Goal: Transaction & Acquisition: Register for event/course

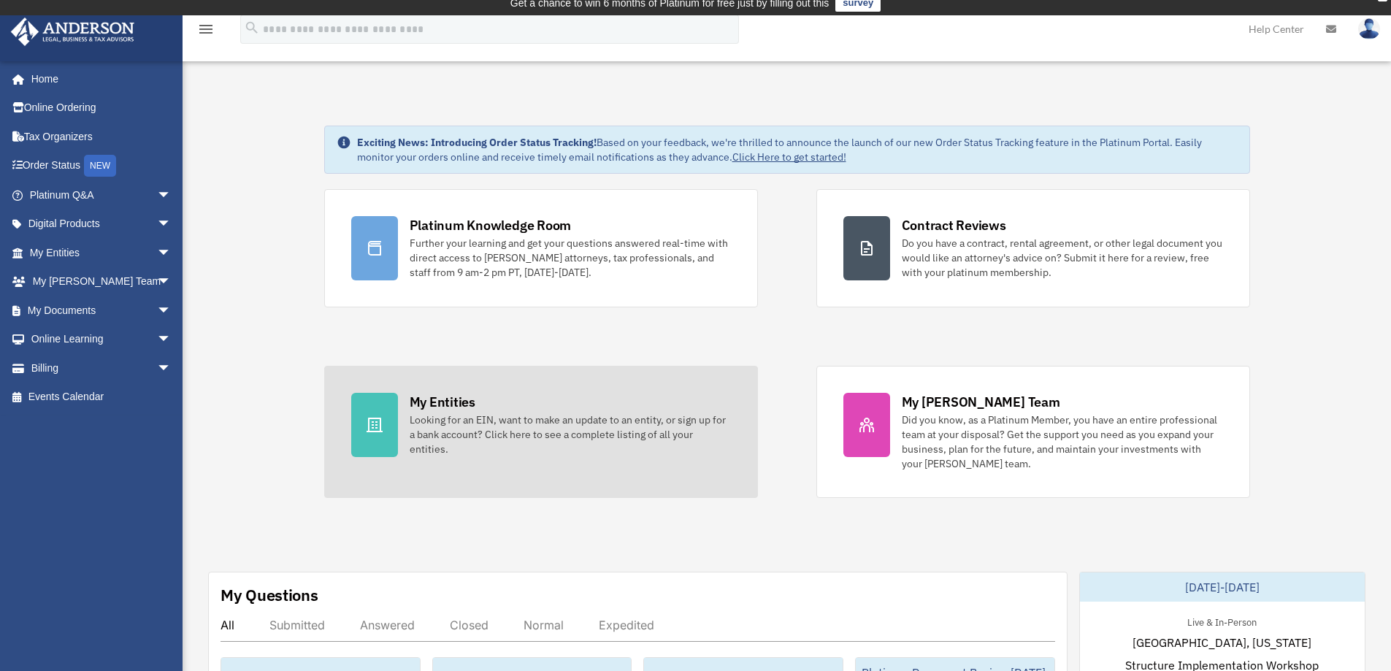
scroll to position [73, 0]
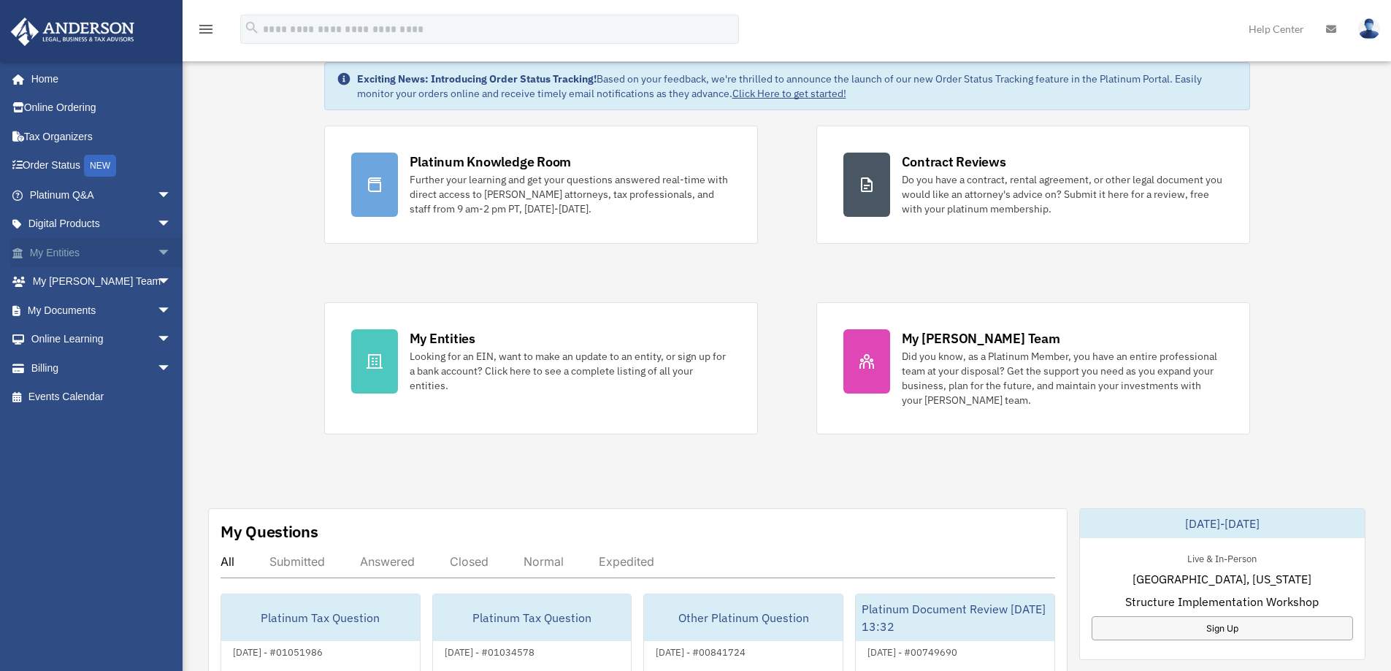
click at [58, 259] on link "My Entities arrow_drop_down" at bounding box center [101, 252] width 183 height 29
click at [58, 252] on link "My Entities arrow_drop_down" at bounding box center [101, 252] width 183 height 29
click at [157, 253] on span "arrow_drop_down" at bounding box center [171, 253] width 29 height 30
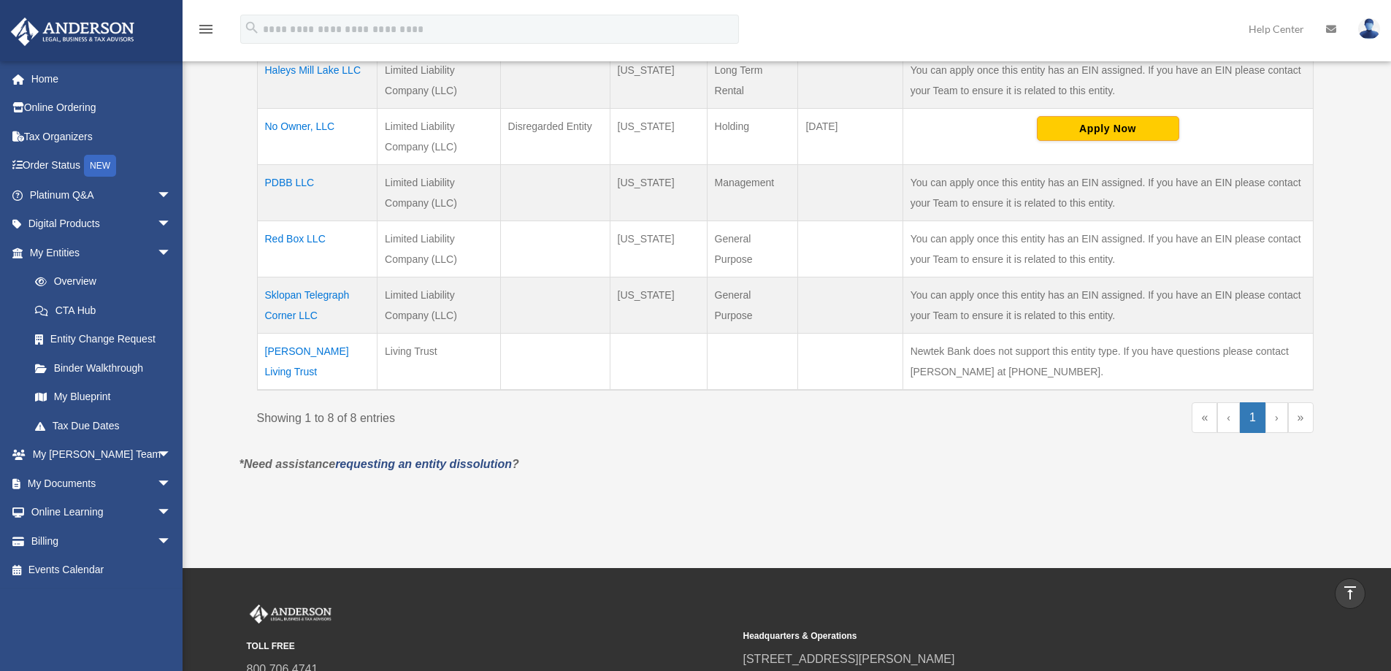
scroll to position [438, 0]
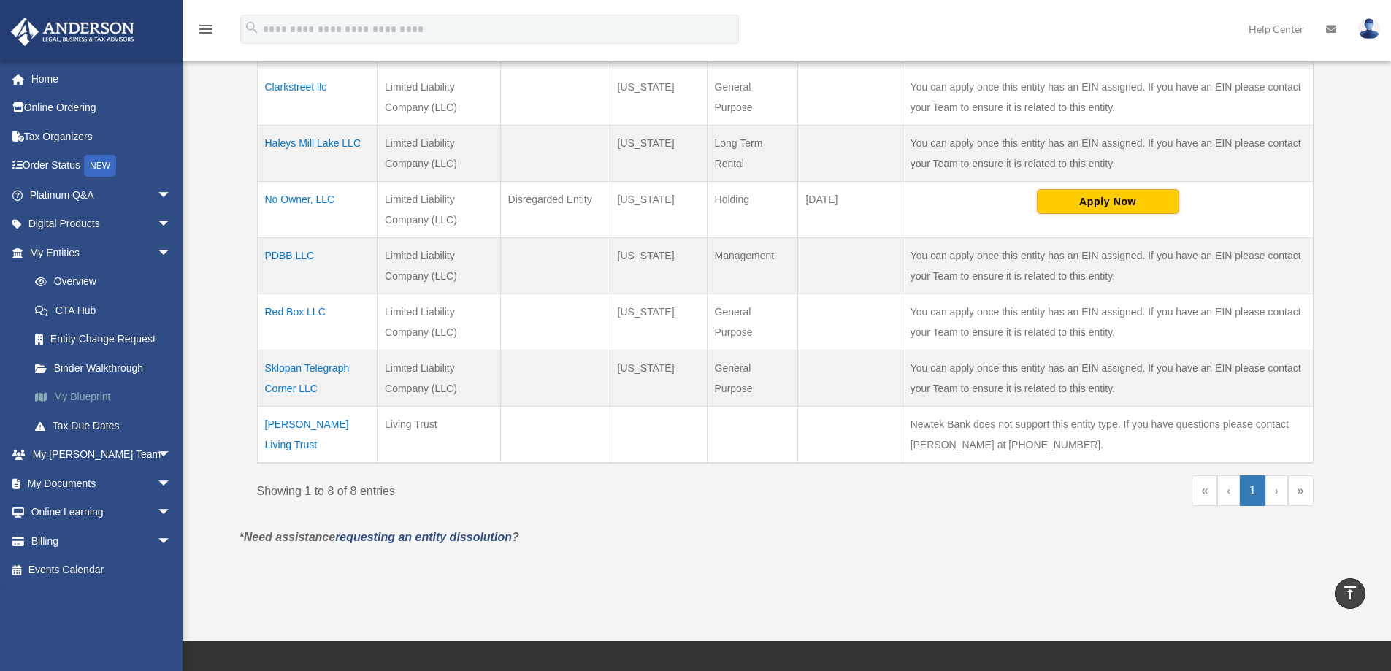
click at [72, 397] on link "My Blueprint" at bounding box center [106, 397] width 173 height 29
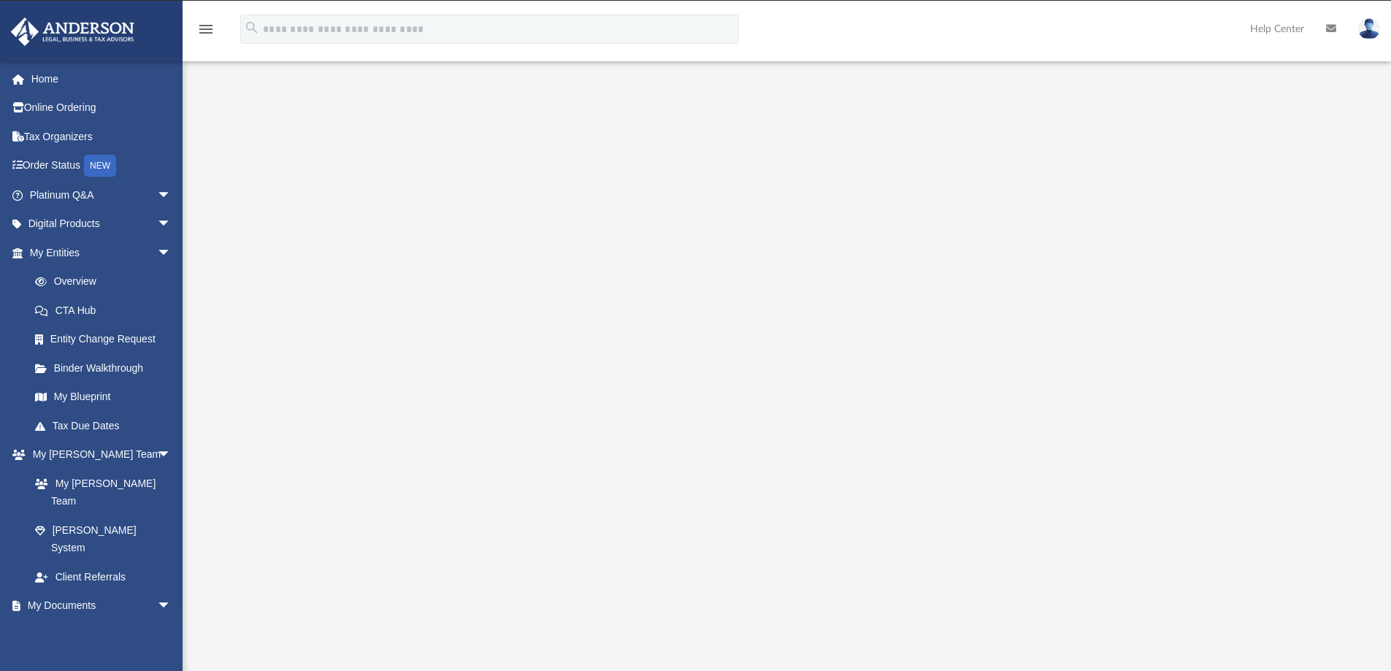
scroll to position [18, 0]
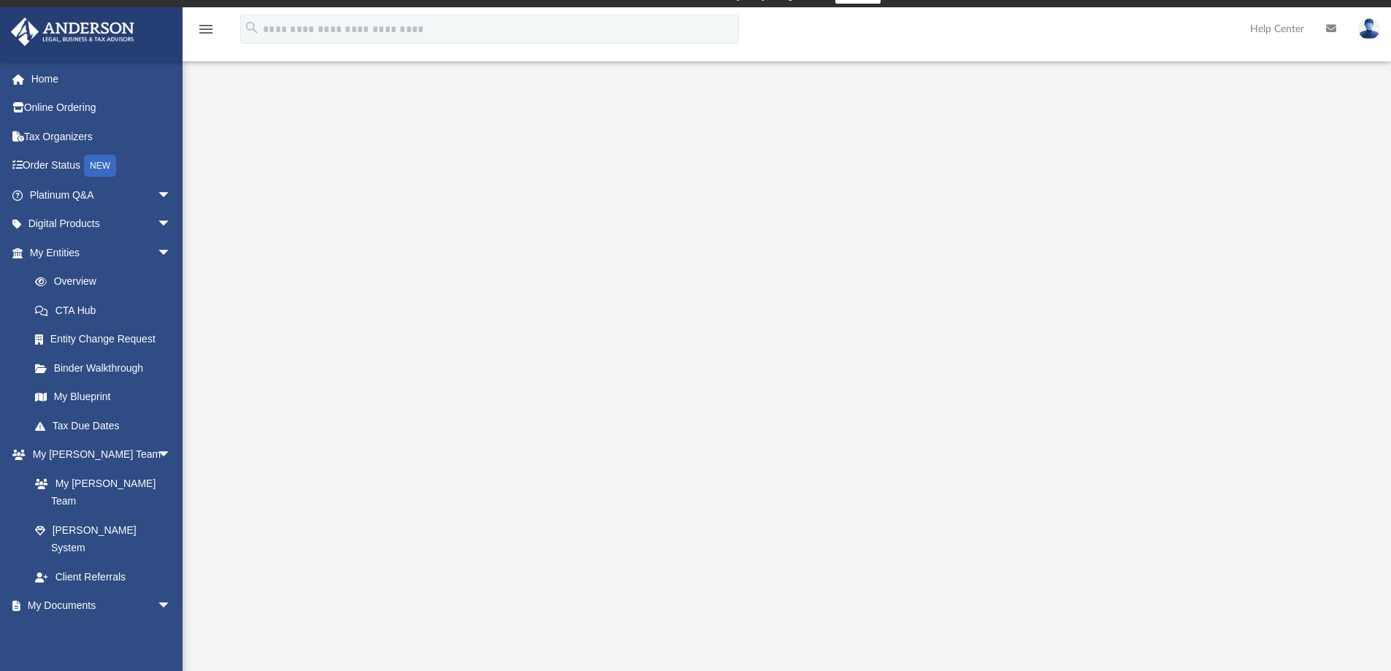
click at [197, 26] on icon "menu" at bounding box center [206, 29] width 18 height 18
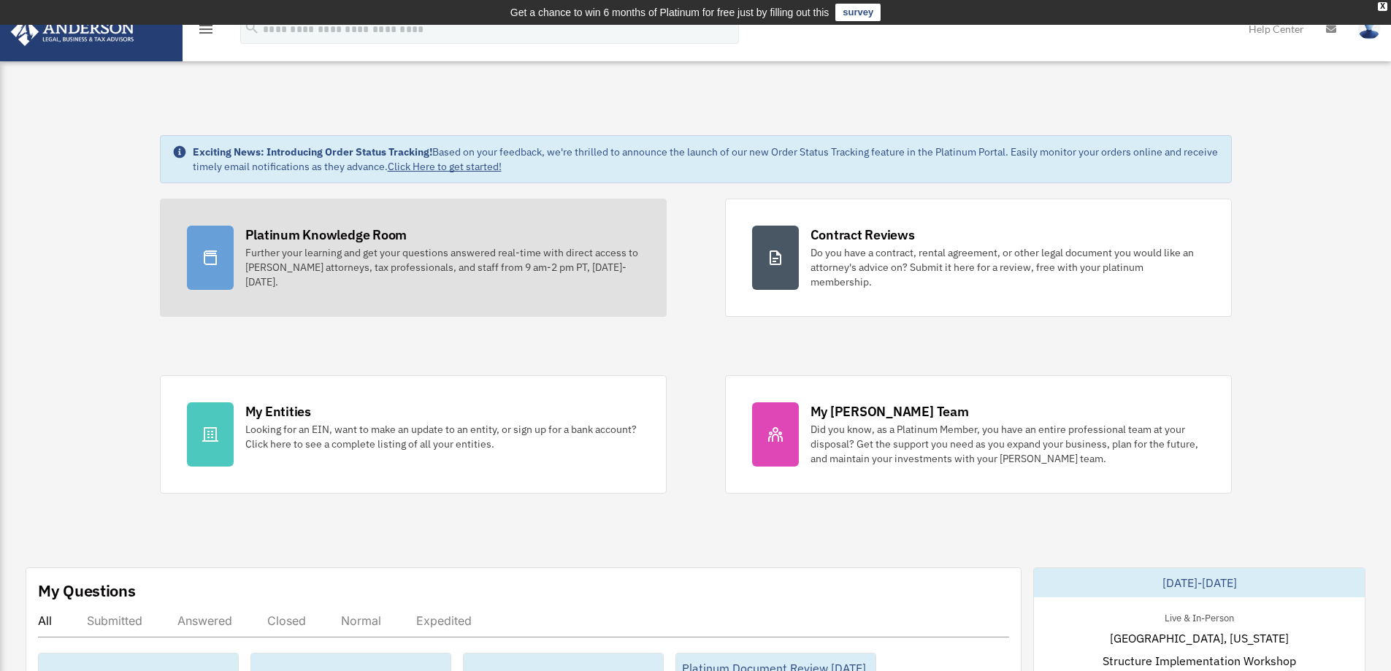
click at [337, 239] on div "Platinum Knowledge Room" at bounding box center [326, 235] width 162 height 18
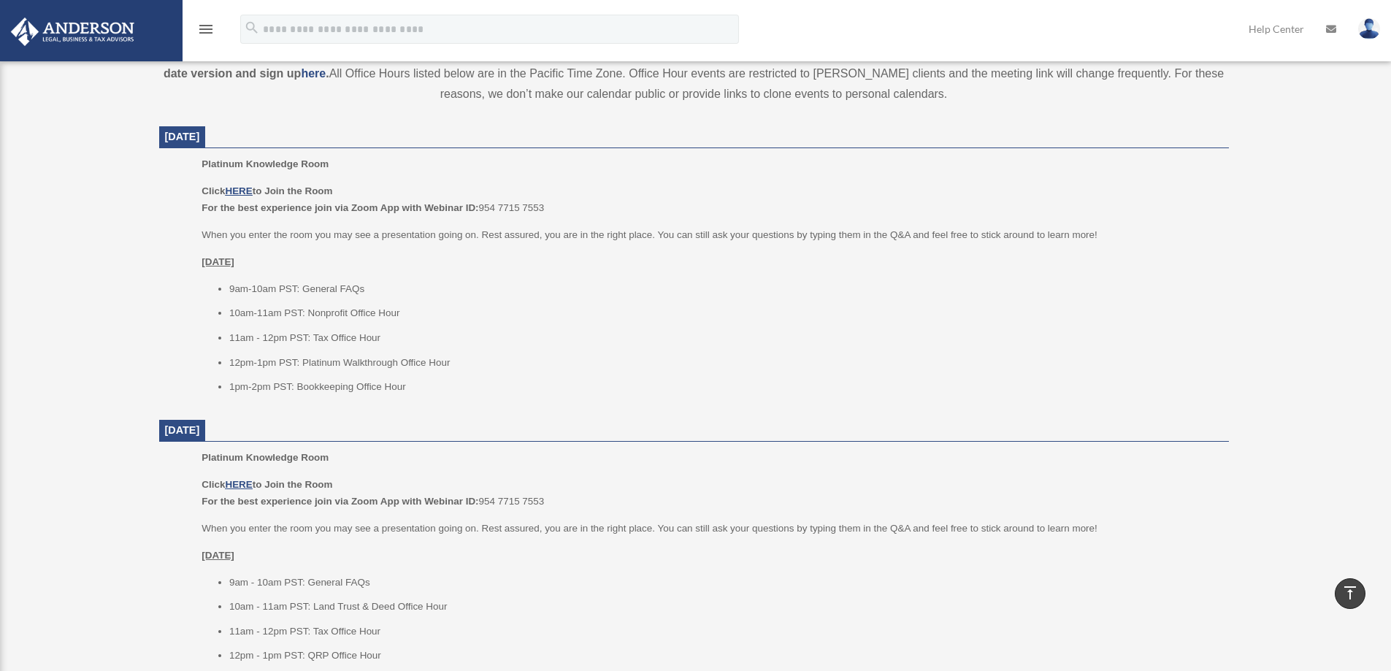
scroll to position [511, 0]
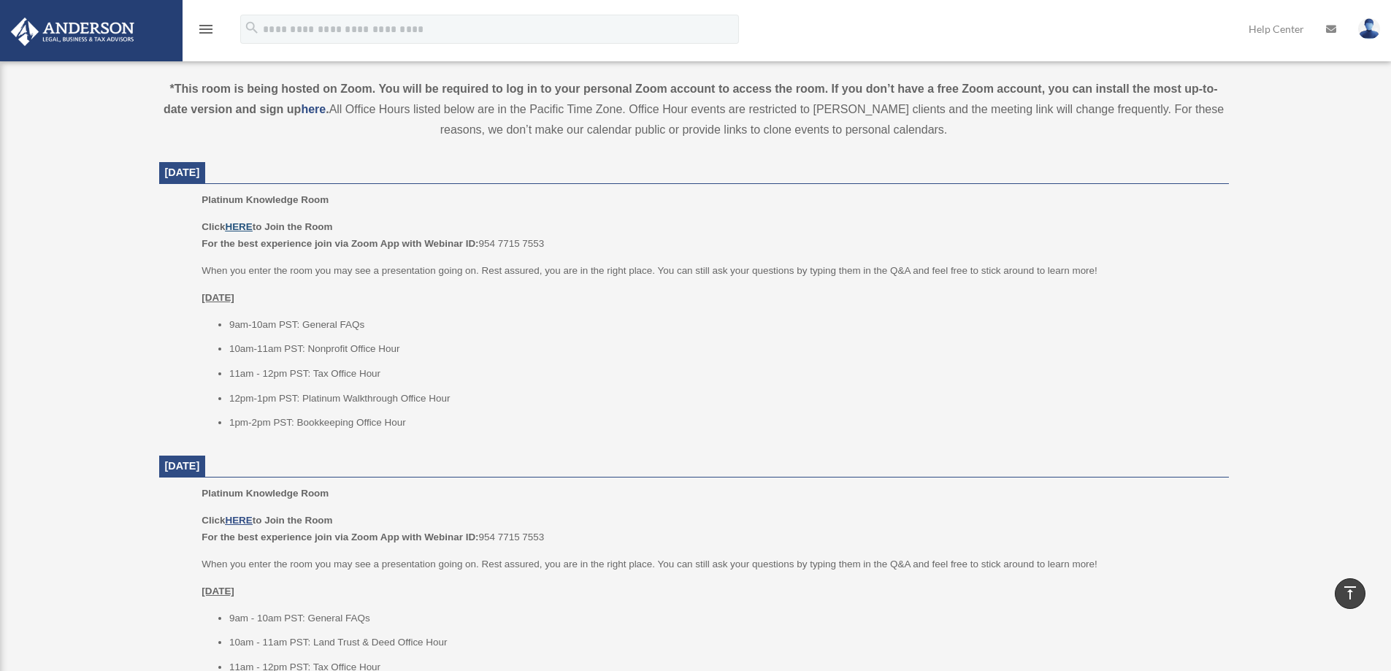
click at [242, 231] on u "HERE" at bounding box center [238, 226] width 27 height 11
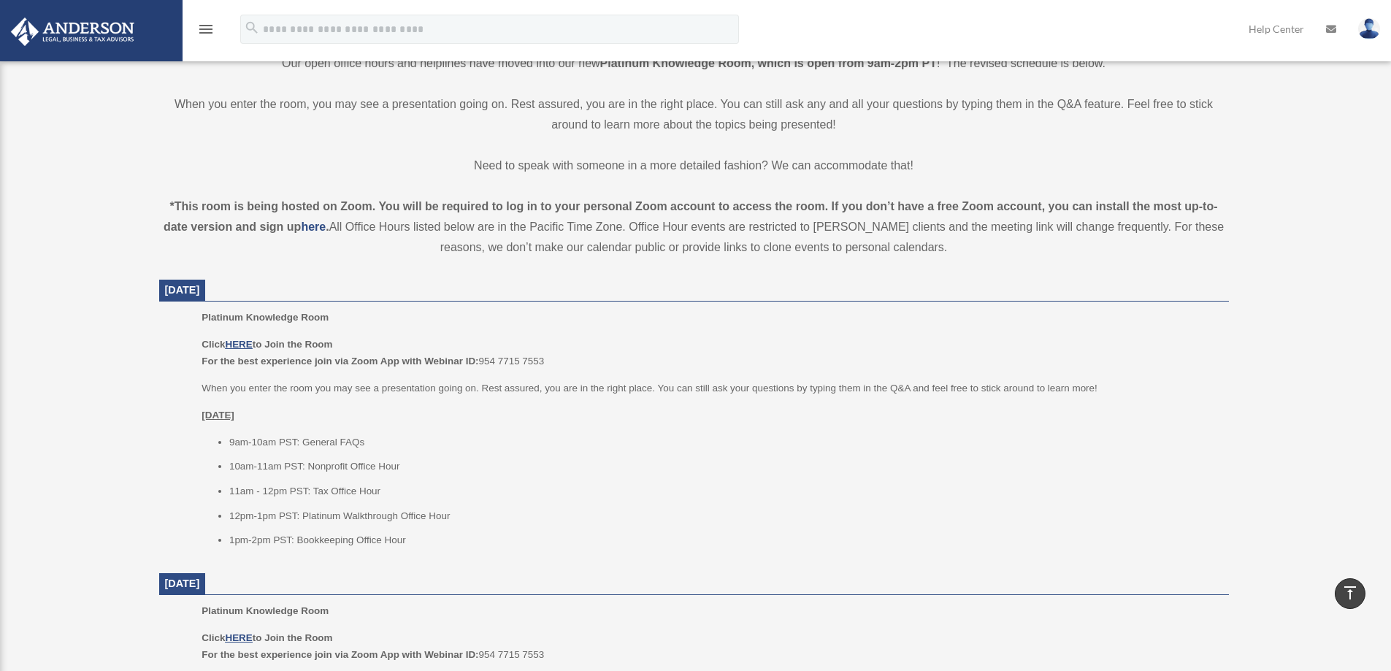
scroll to position [365, 0]
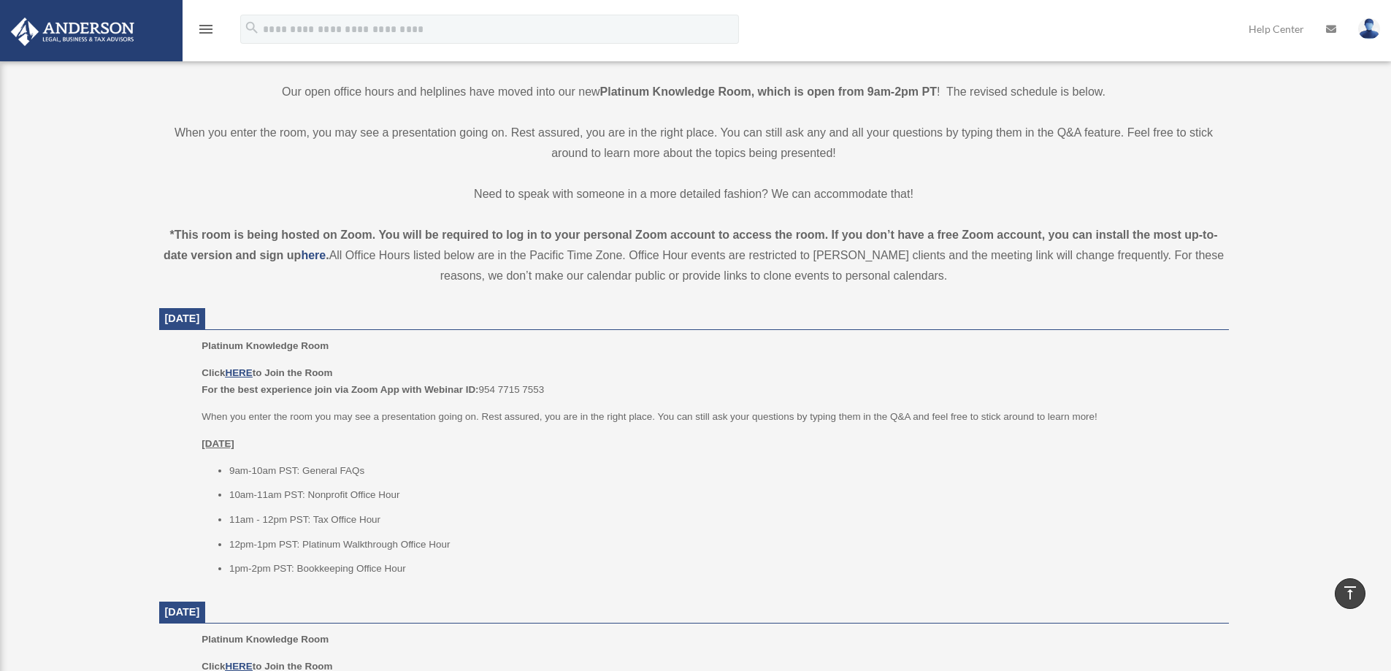
click at [207, 33] on icon "menu" at bounding box center [206, 29] width 18 height 18
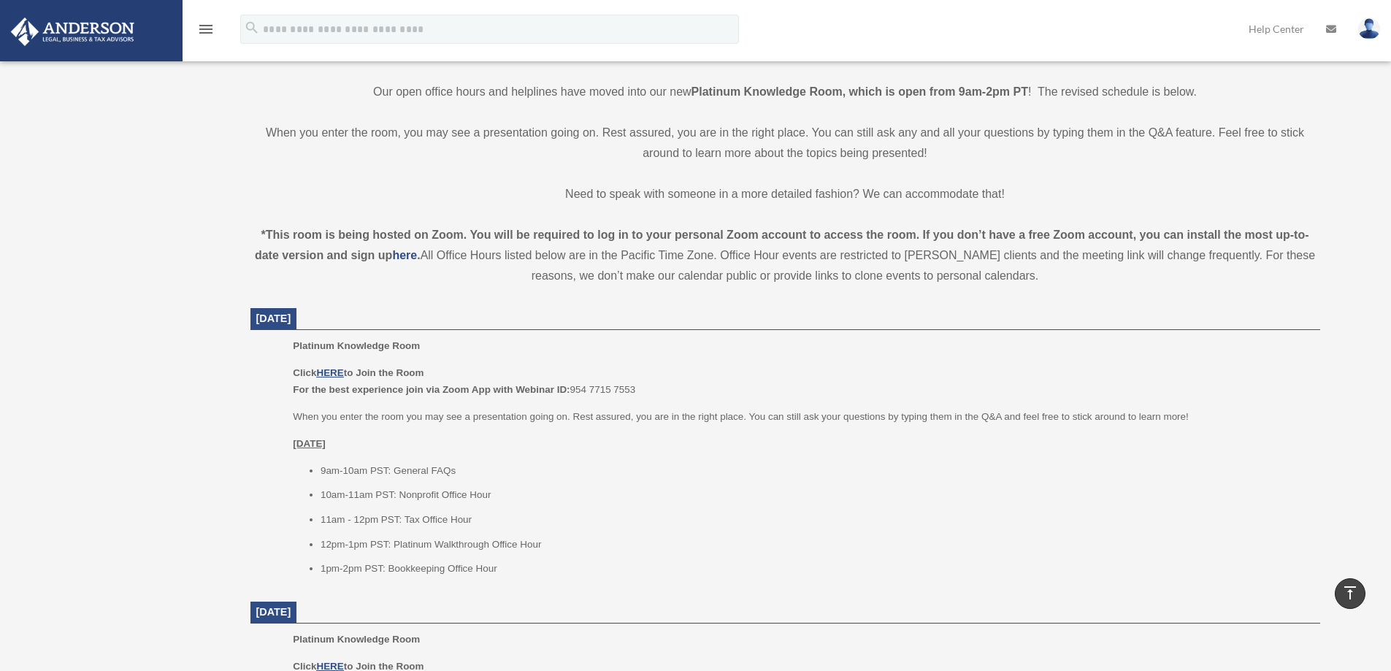
click at [207, 36] on icon "menu" at bounding box center [206, 29] width 18 height 18
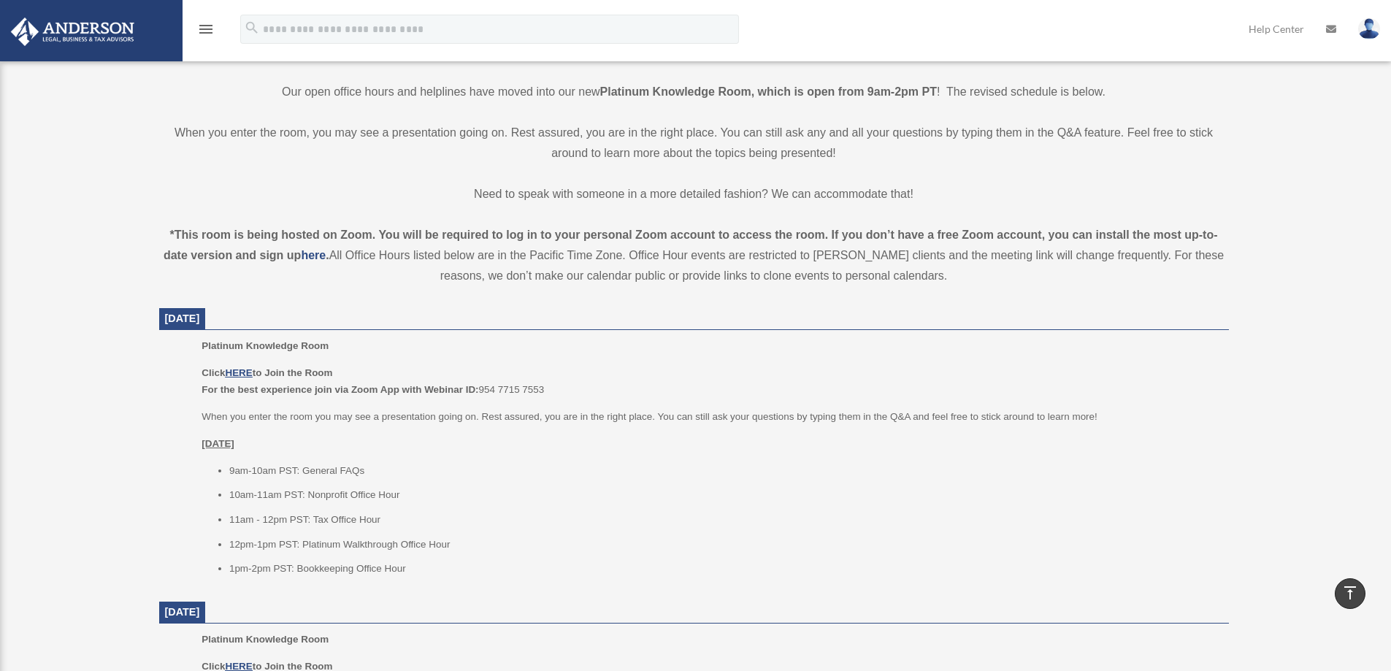
click at [207, 35] on icon "menu" at bounding box center [206, 29] width 18 height 18
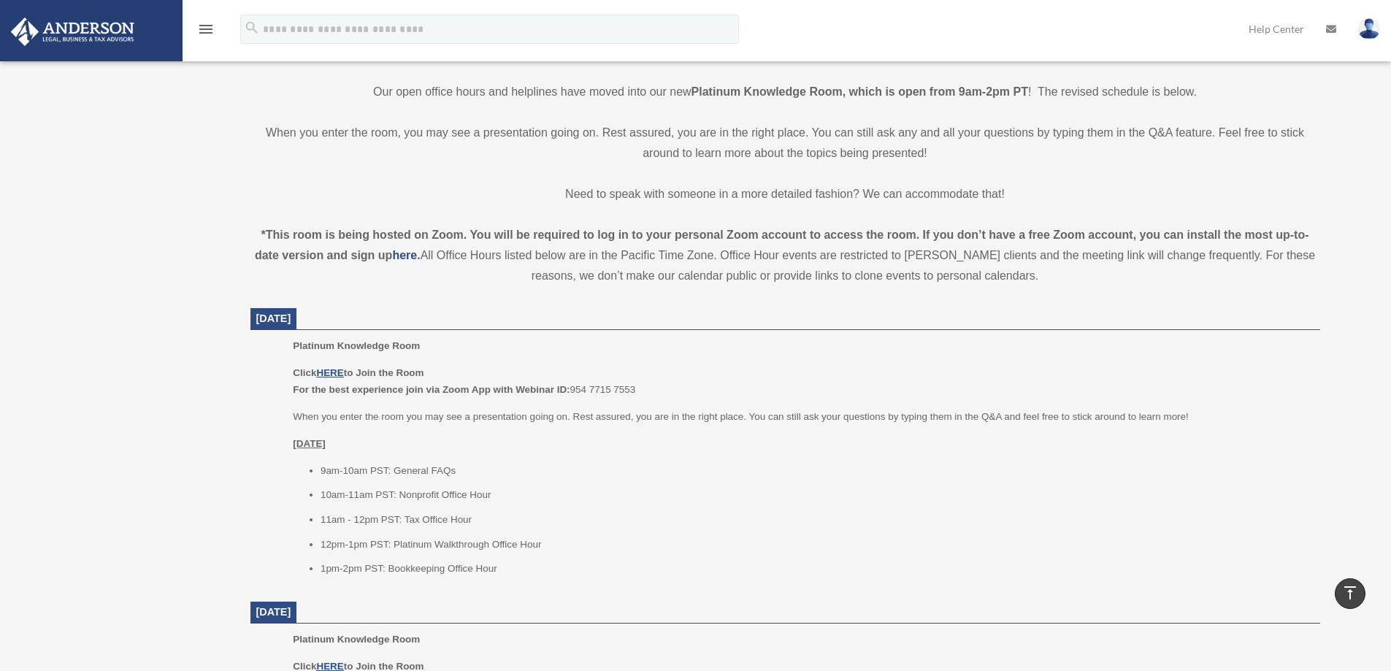
click at [213, 33] on icon "menu" at bounding box center [206, 29] width 18 height 18
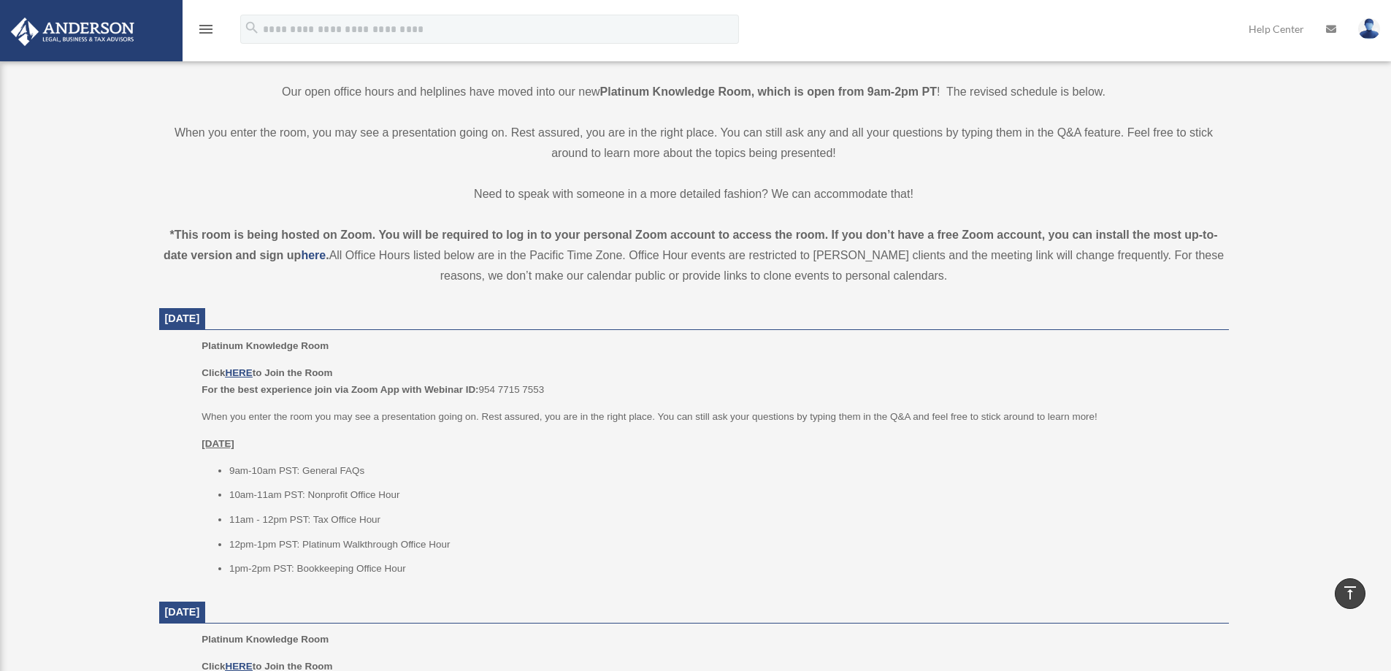
click at [210, 34] on icon "menu" at bounding box center [206, 29] width 18 height 18
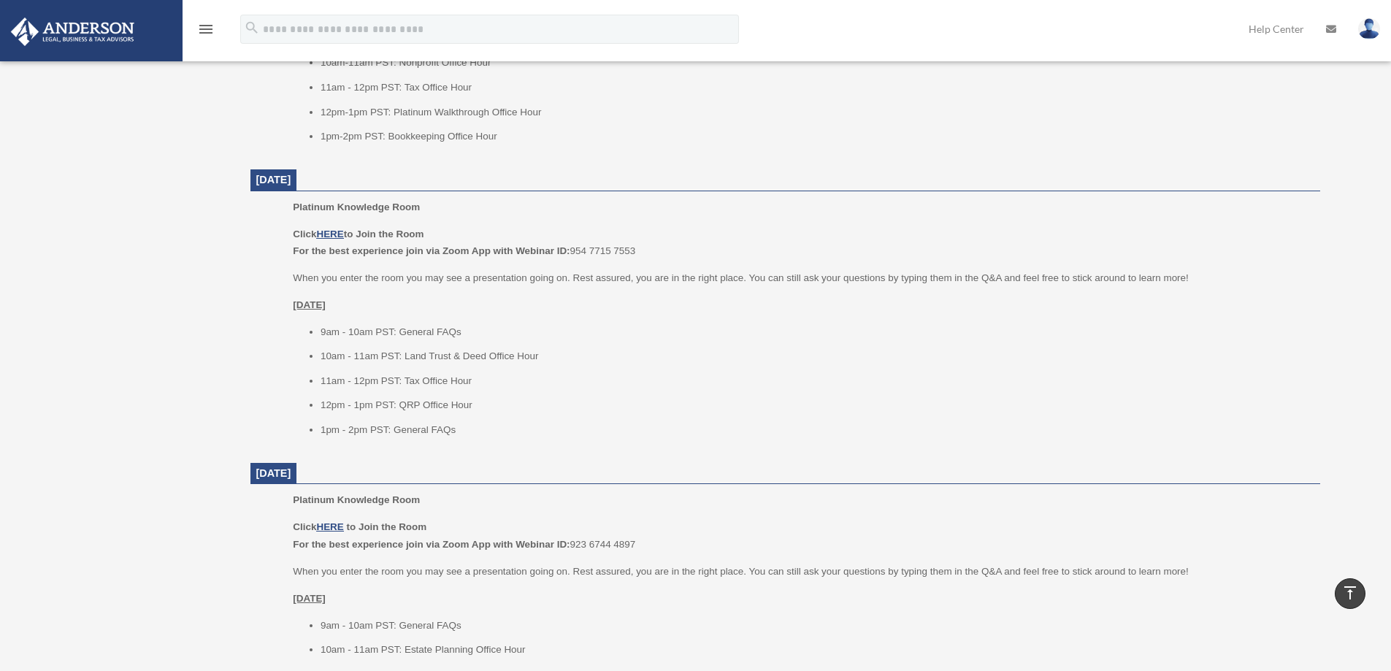
scroll to position [803, 0]
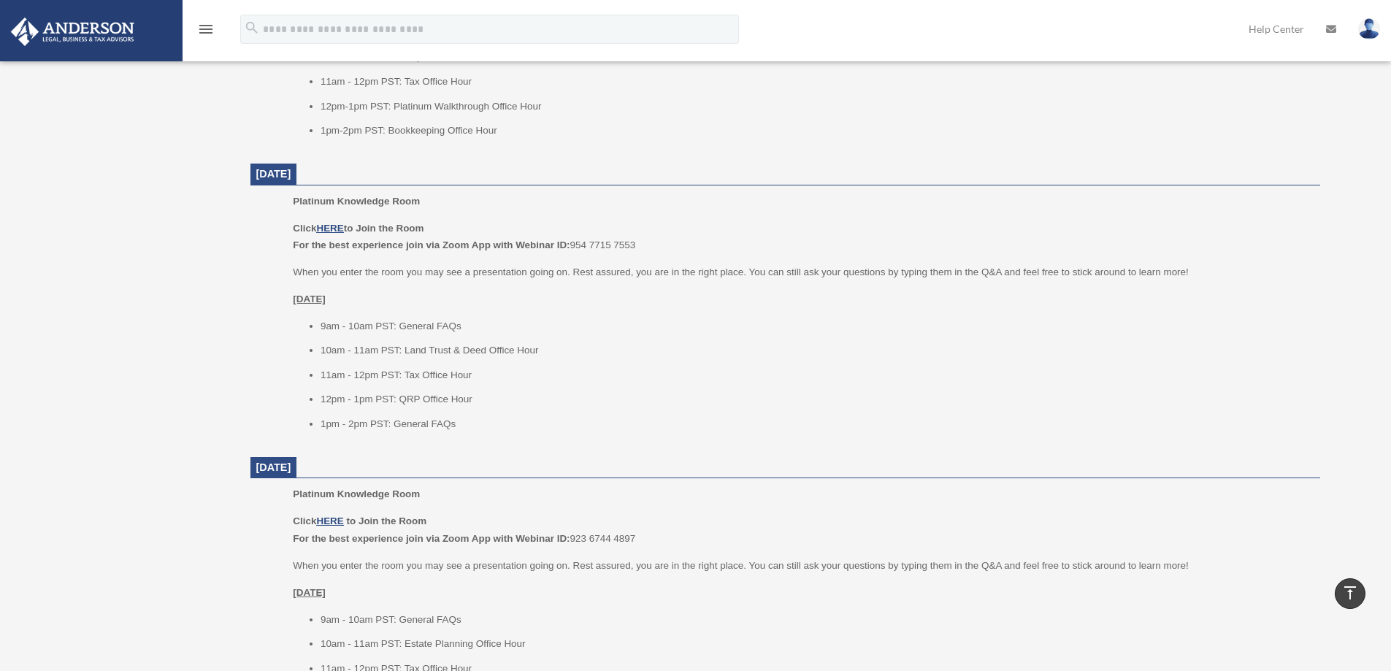
click at [211, 34] on icon "menu" at bounding box center [206, 29] width 18 height 18
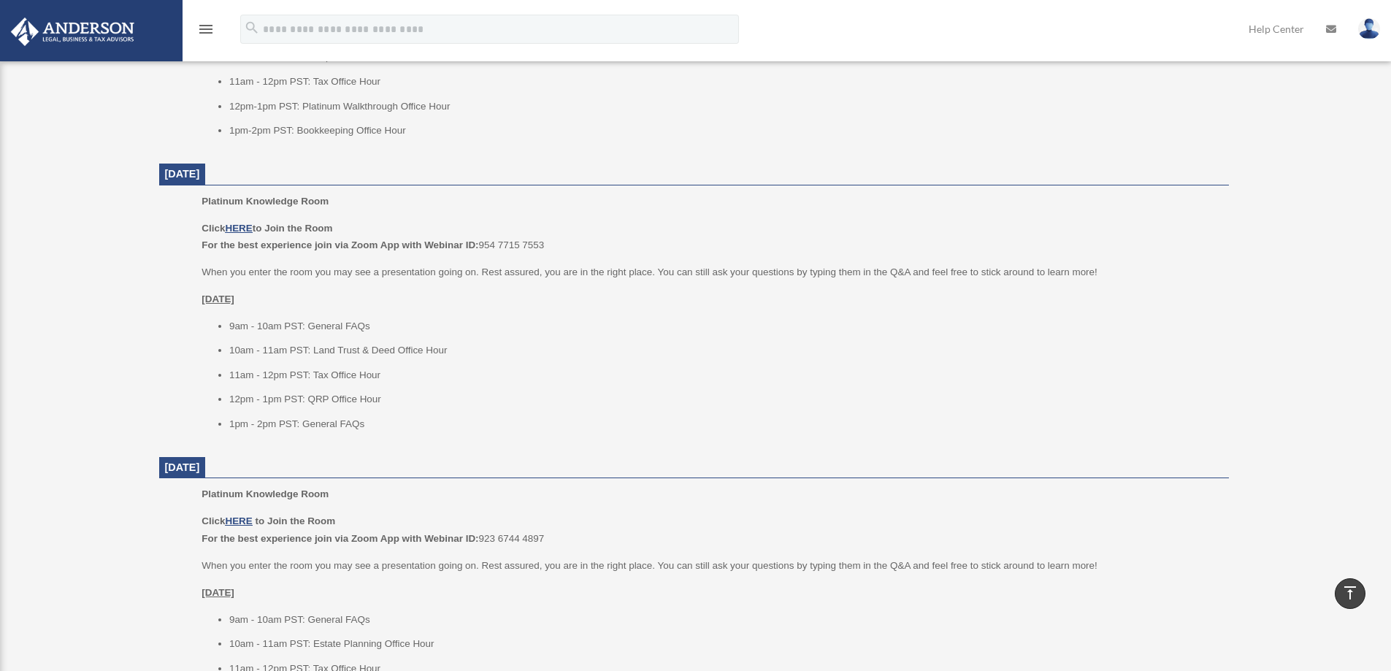
click at [206, 37] on icon "menu" at bounding box center [206, 29] width 18 height 18
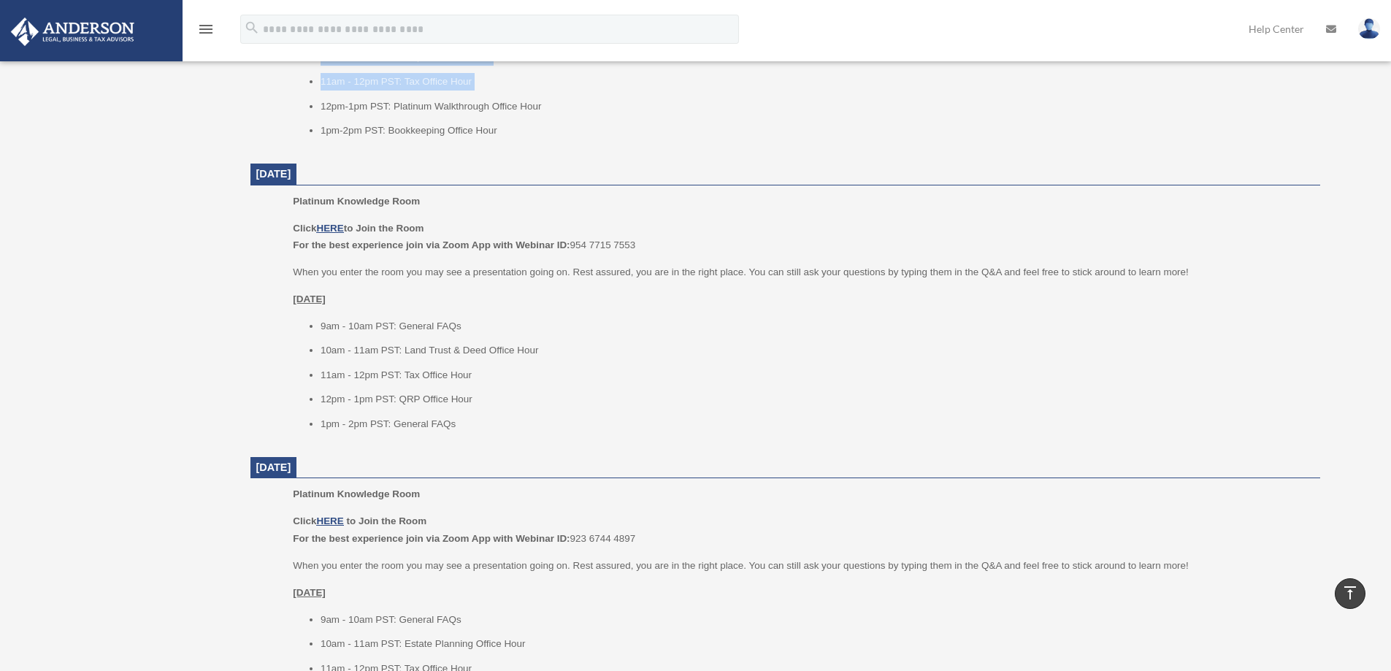
drag, startPoint x: 136, startPoint y: 113, endPoint x: 16, endPoint y: 64, distance: 129.4
click at [16, 64] on div "Platinum Knowledge Room tsklopan@gmail.com Sign Out tsklopan@gmail.com Home Onl…" at bounding box center [695, 323] width 1391 height 2093
click at [915, 644] on ul "9am - 10am PST: General FAQs 10am - 11am PST: Estate Planning Office Hour 11am …" at bounding box center [801, 668] width 1017 height 115
click at [73, 38] on img at bounding box center [73, 32] width 132 height 28
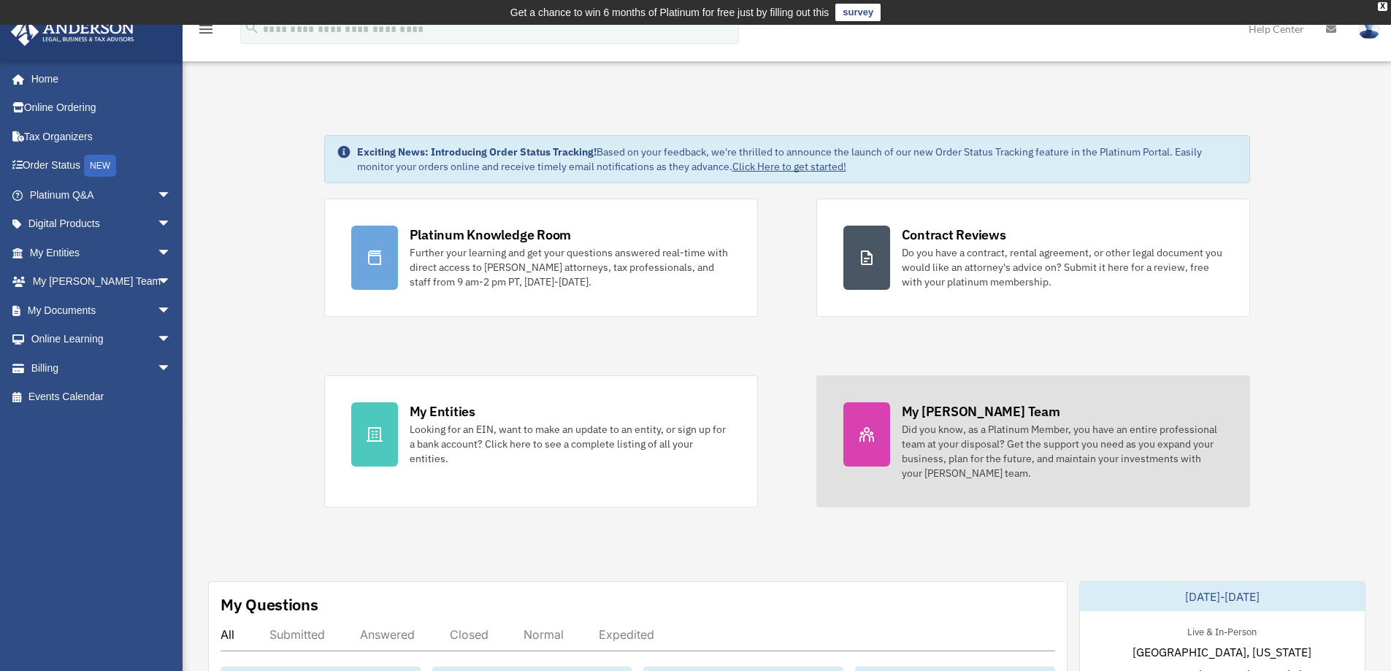
click at [925, 421] on div "My Anderson Team Did you know, as a Platinum Member, you have an entire profess…" at bounding box center [1062, 441] width 321 height 78
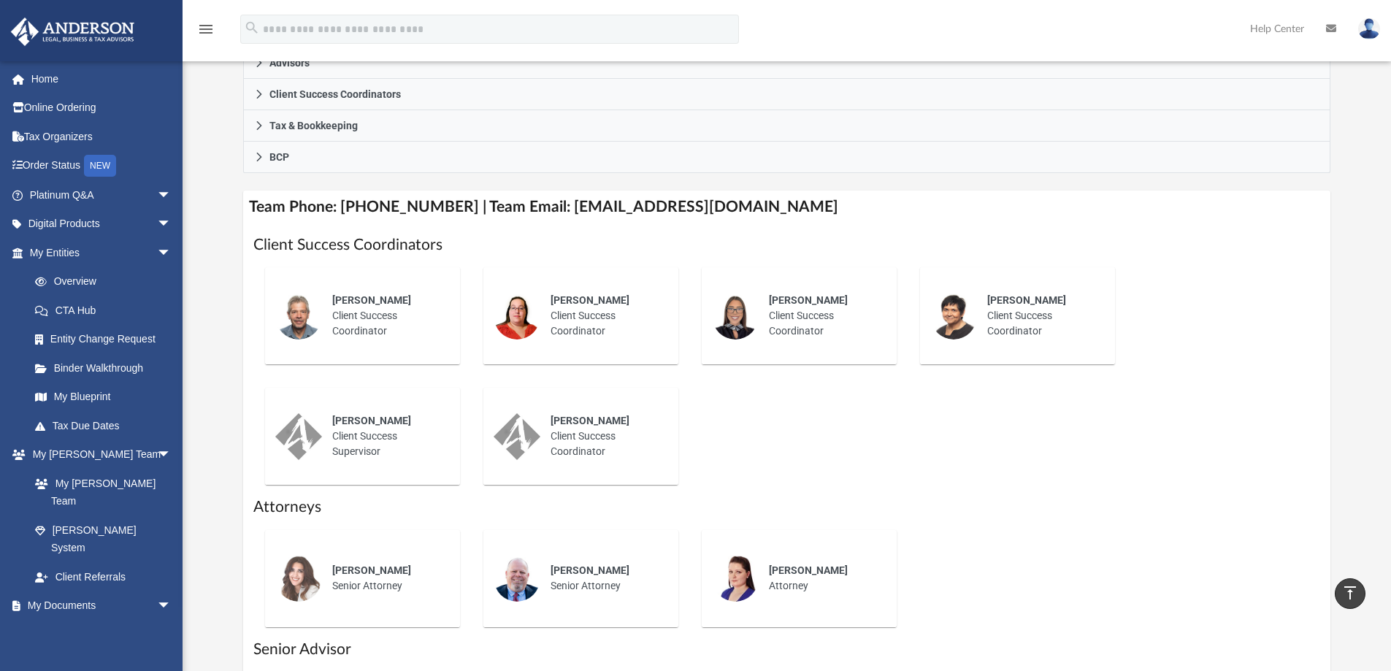
scroll to position [438, 0]
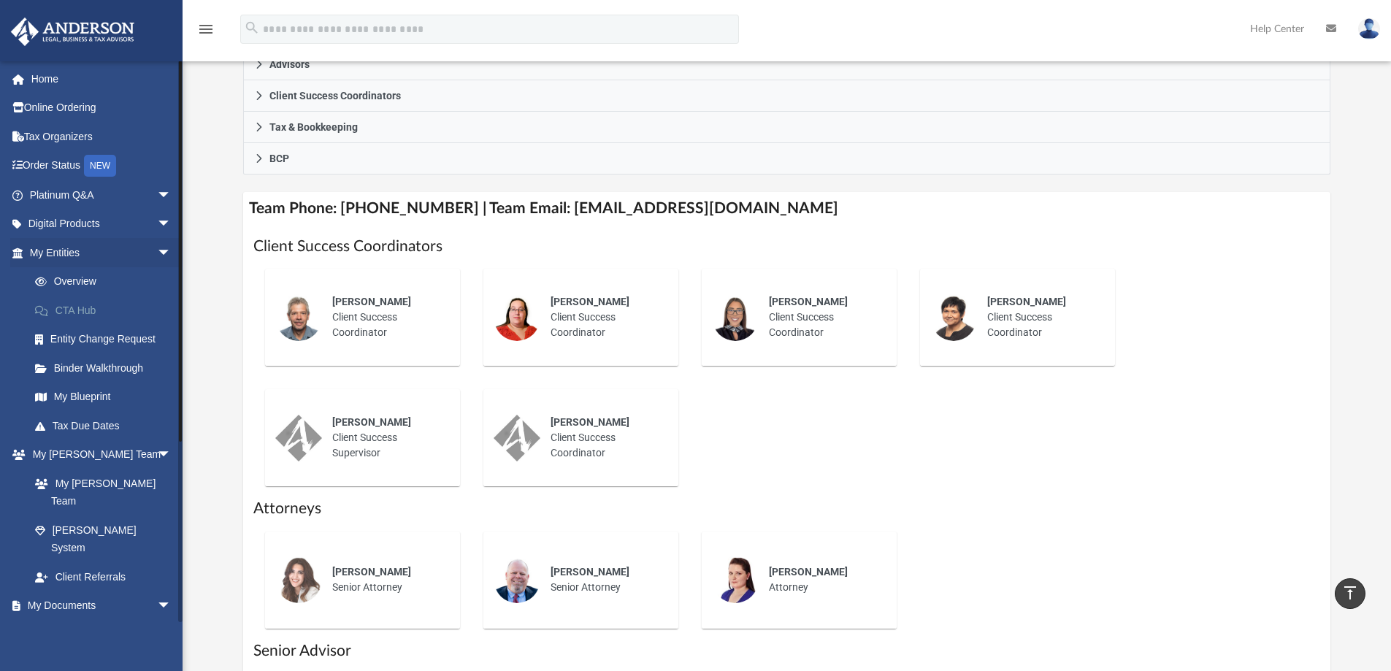
click at [78, 305] on link "CTA Hub" at bounding box center [106, 310] width 173 height 29
click at [61, 312] on link "CTA Hub" at bounding box center [106, 310] width 173 height 29
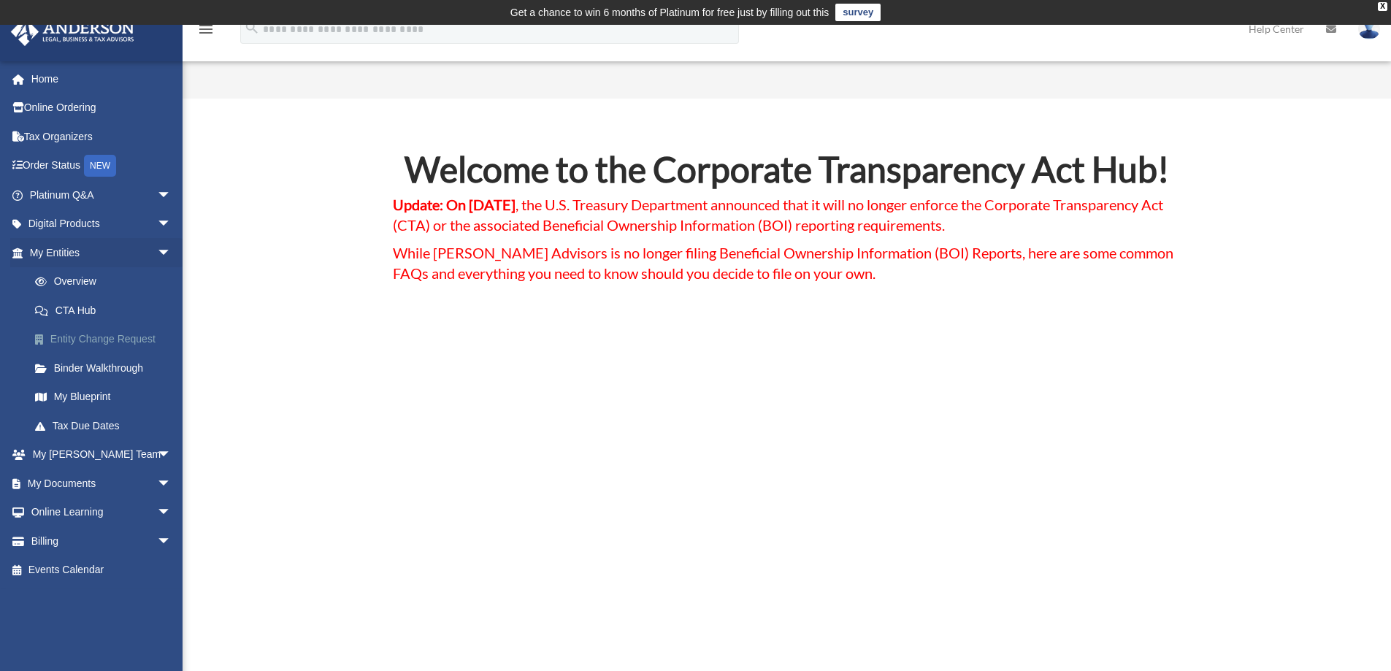
click at [72, 335] on link "Entity Change Request" at bounding box center [106, 339] width 173 height 29
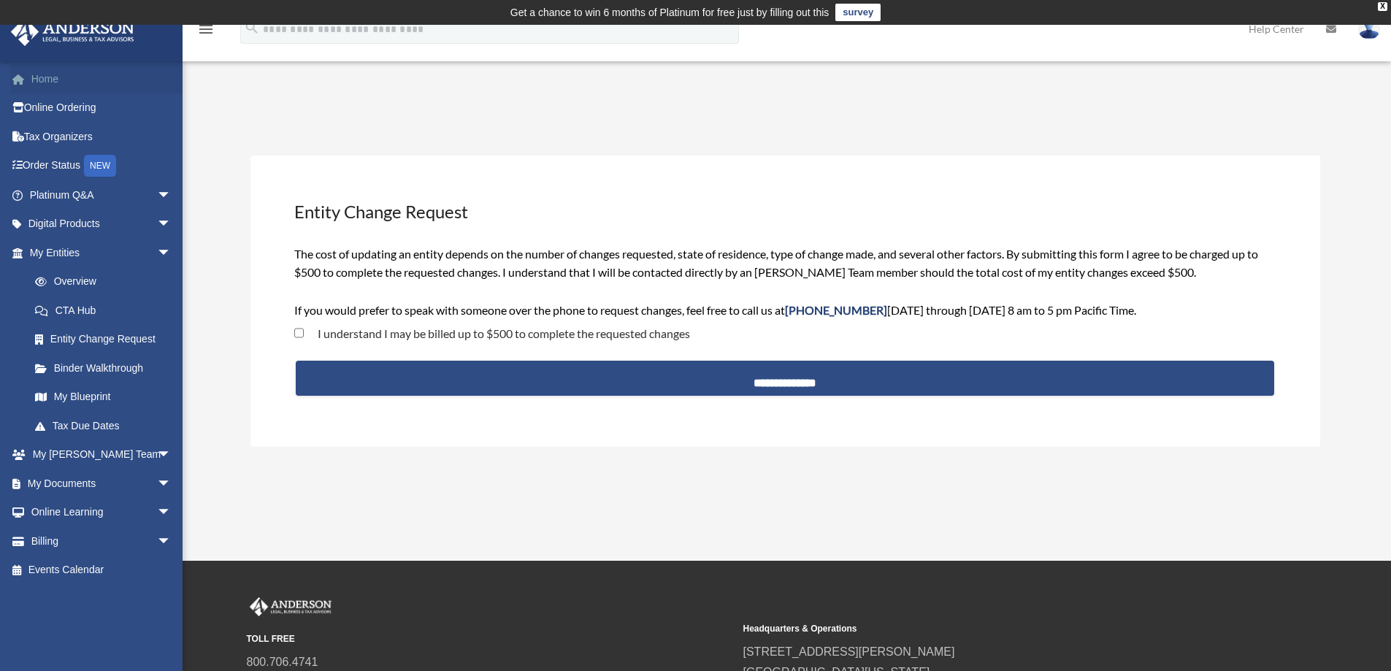
click at [30, 75] on span at bounding box center [25, 80] width 11 height 10
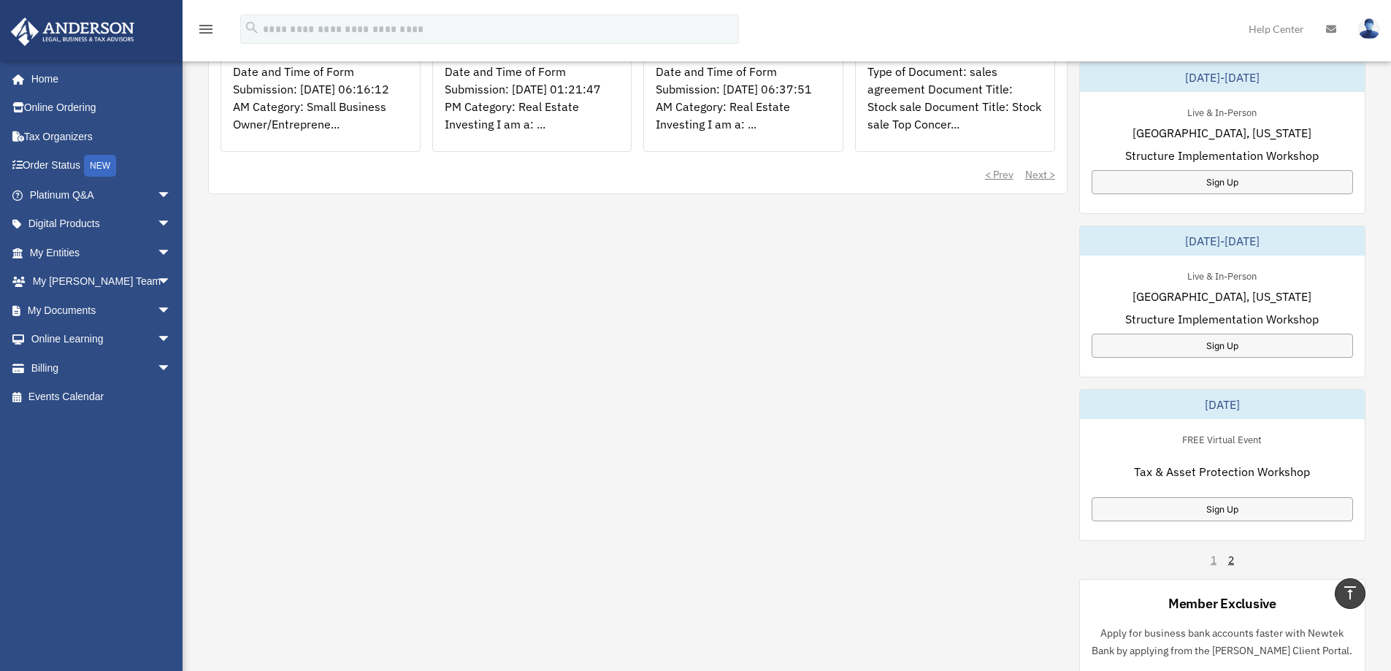
scroll to position [657, 0]
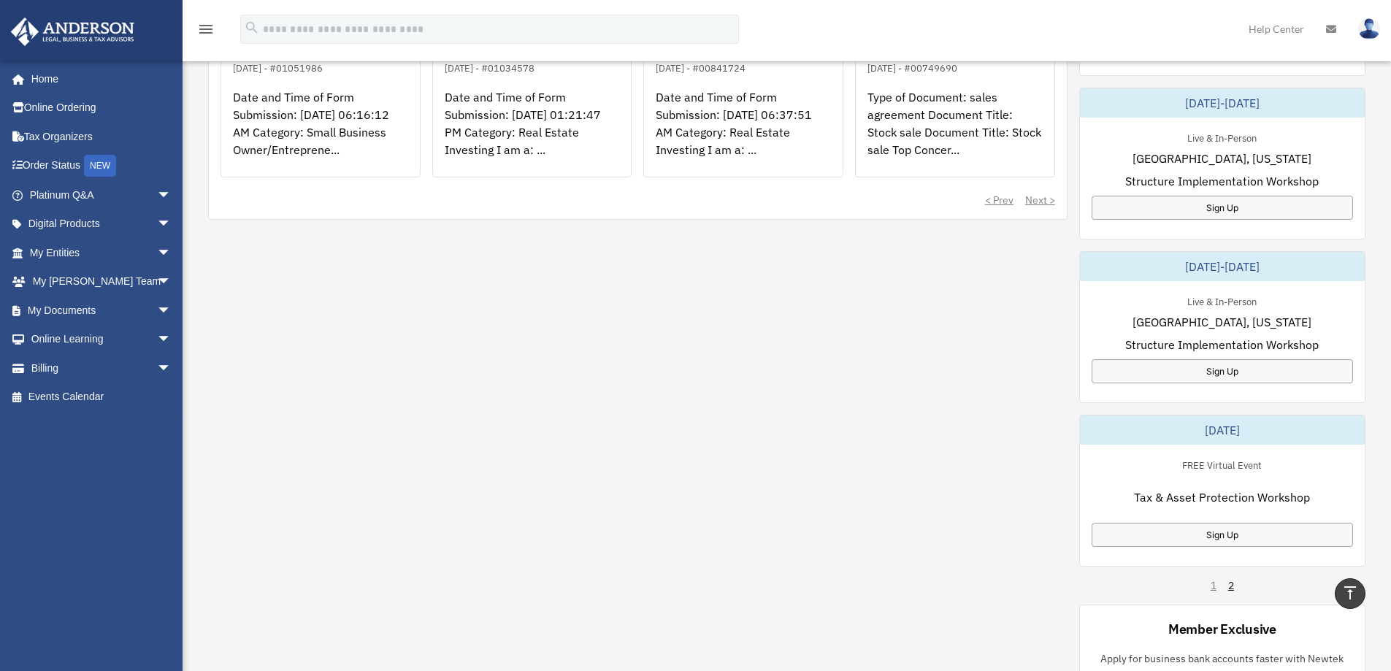
click at [1238, 588] on div "October 23-24, 2025 Live & In-Person Las Vegas, Nevada Structure Implementation…" at bounding box center [1223, 327] width 286 height 807
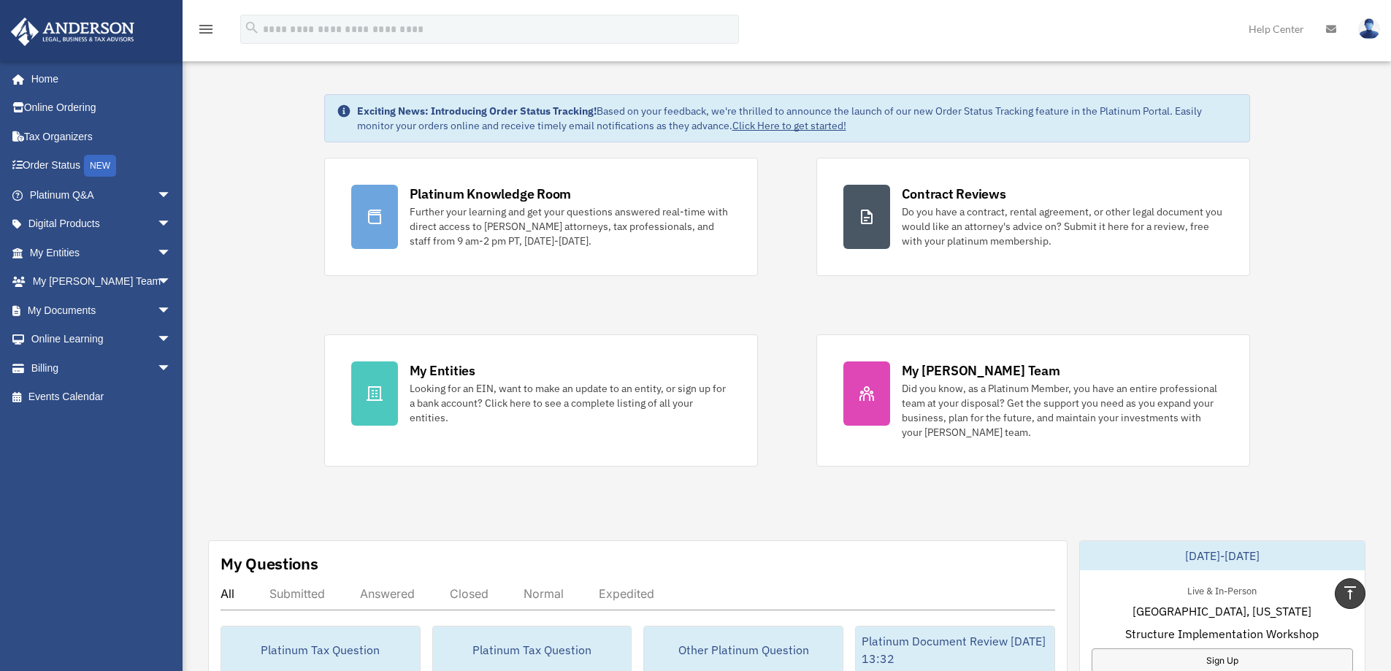
scroll to position [0, 0]
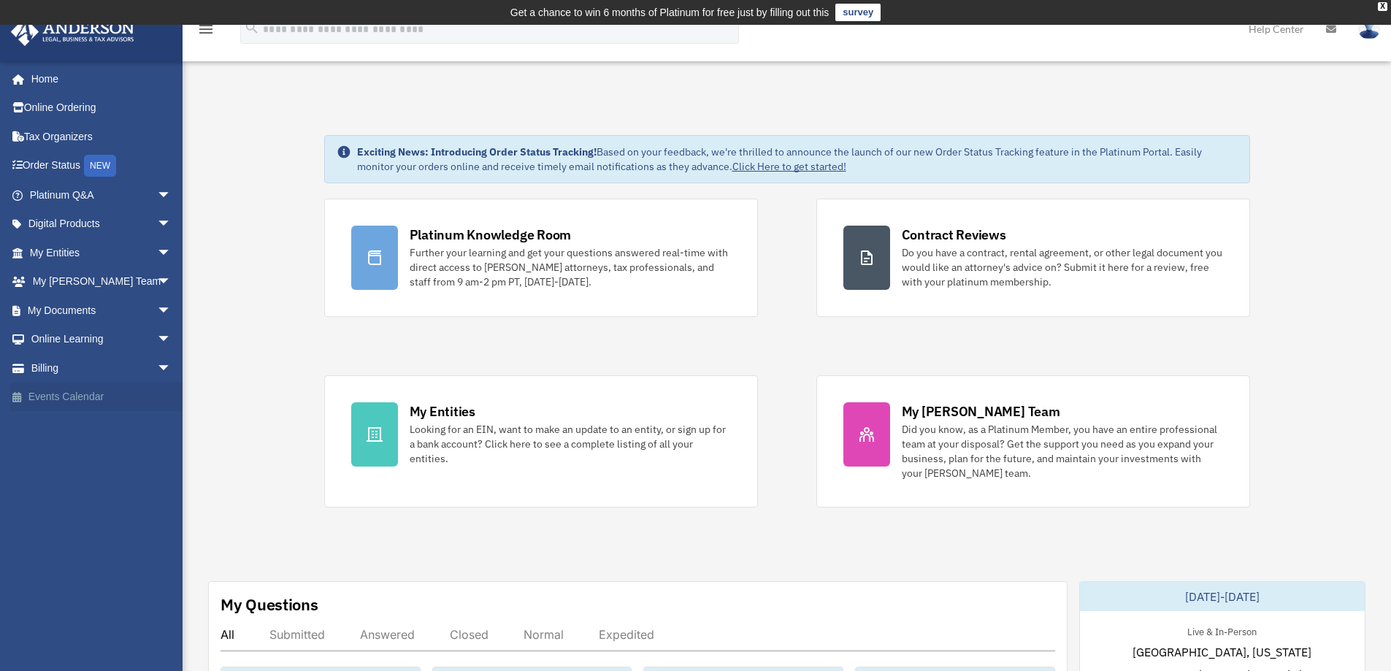
click at [86, 394] on link "Events Calendar" at bounding box center [101, 397] width 183 height 29
click at [72, 401] on link "Events Calendar" at bounding box center [101, 397] width 183 height 29
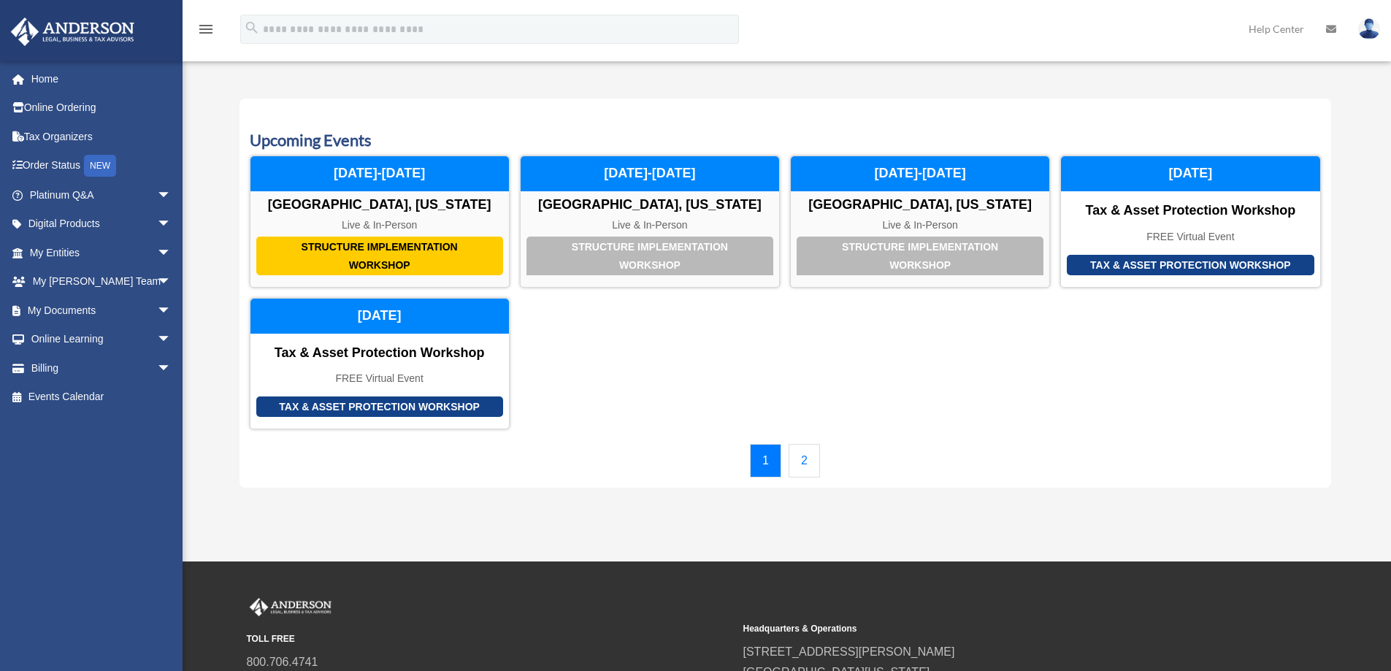
click at [43, 391] on link "Events Calendar" at bounding box center [98, 397] width 176 height 29
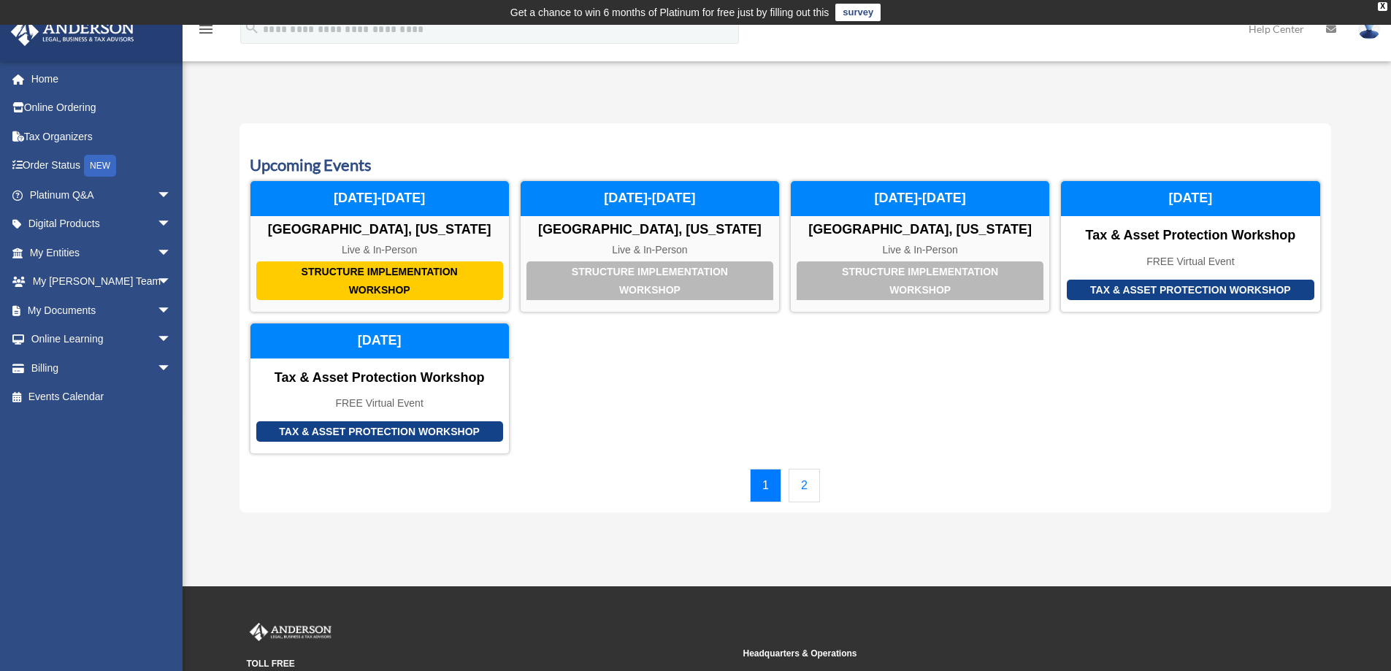
click at [811, 478] on link "2" at bounding box center [804, 486] width 31 height 34
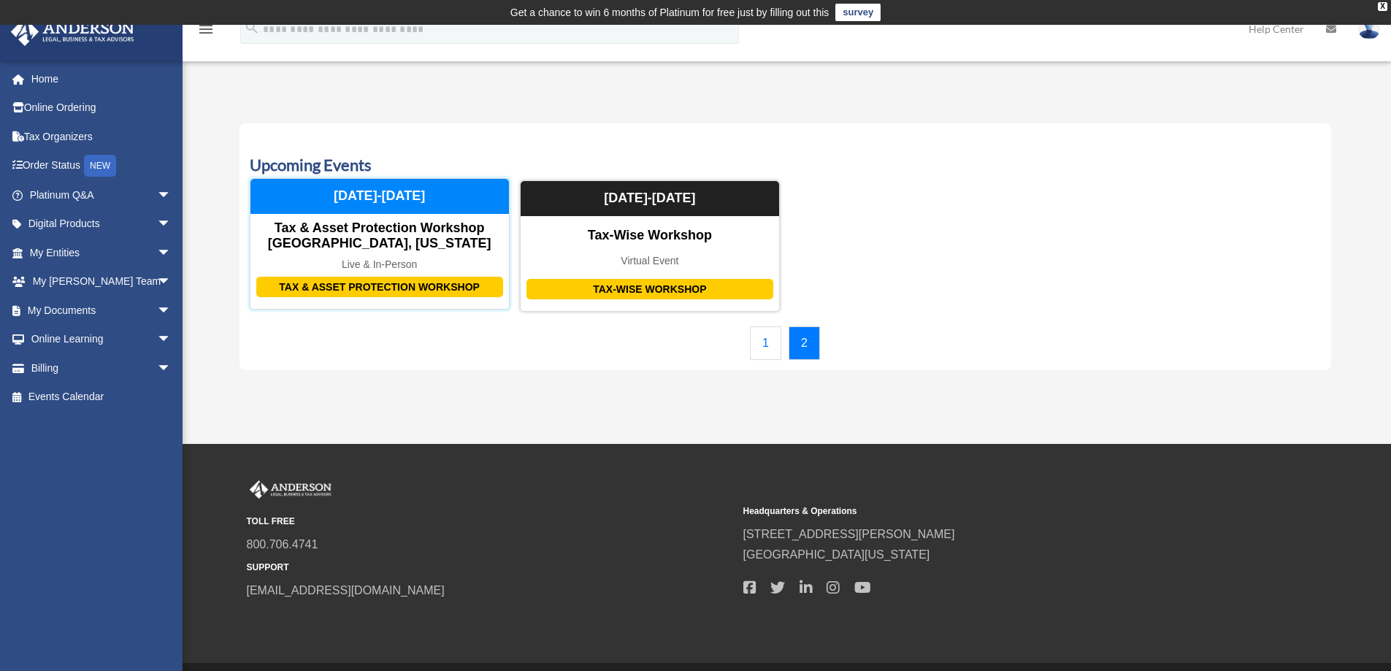
click at [376, 289] on div "Tax & Asset Protection Workshop" at bounding box center [379, 287] width 247 height 21
